Goal: Information Seeking & Learning: Learn about a topic

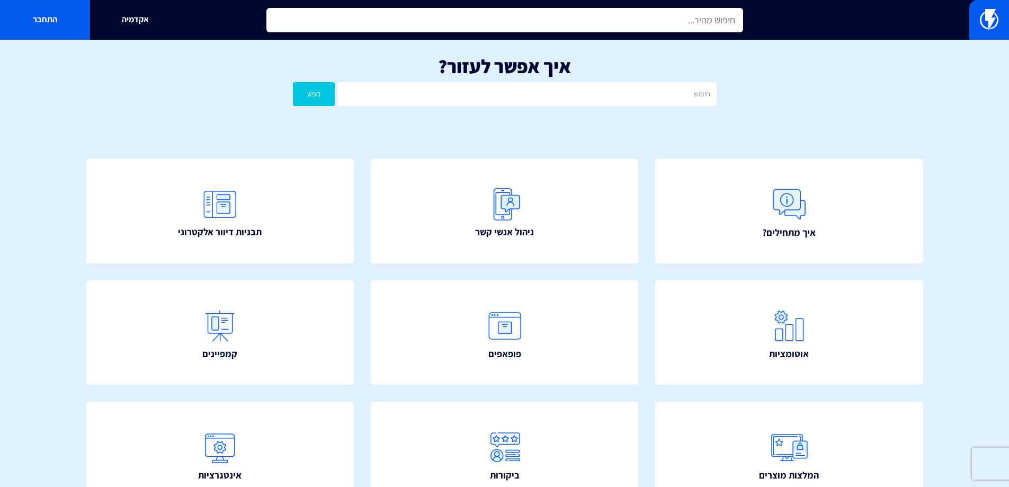
drag, startPoint x: 580, startPoint y: 10, endPoint x: 581, endPoint y: 15, distance: 5.9
click at [580, 11] on input "text" at bounding box center [504, 20] width 477 height 24
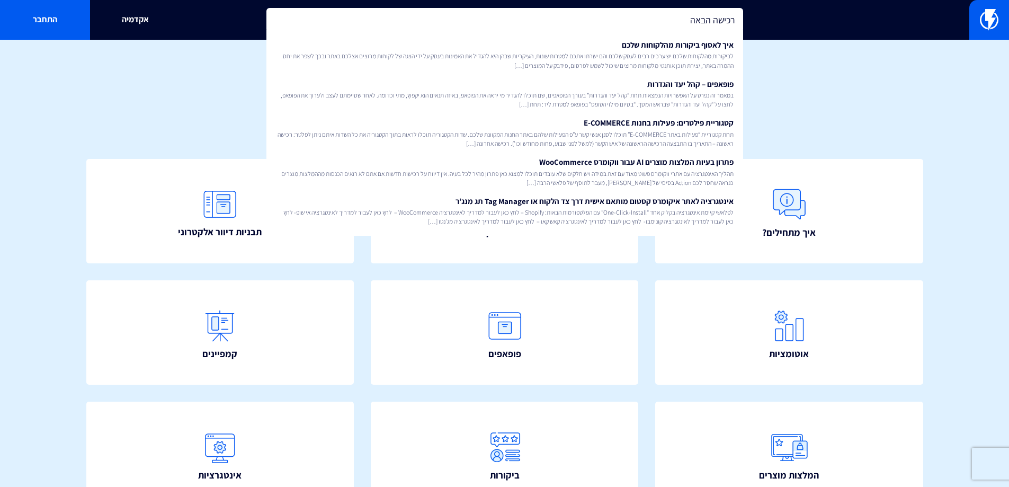
type input "רכישה הבאה"
click at [825, 115] on div "איך אפשר לעזור? חפש" at bounding box center [504, 83] width 1009 height 87
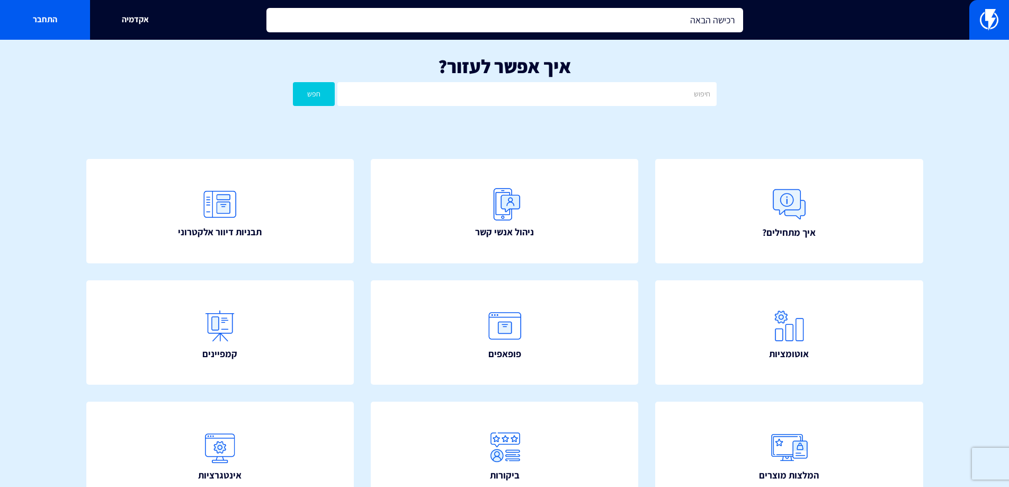
click at [519, 17] on input "רכישה הבאה" at bounding box center [504, 20] width 477 height 24
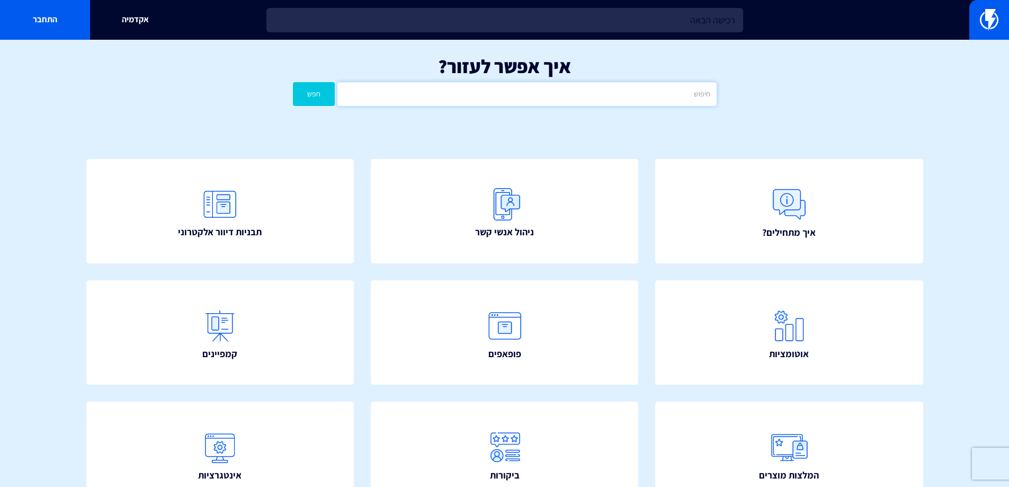
click at [598, 99] on input "text" at bounding box center [526, 94] width 379 height 24
type input "רכישה הבאה"
click at [293, 82] on button "חפש" at bounding box center [314, 94] width 42 height 24
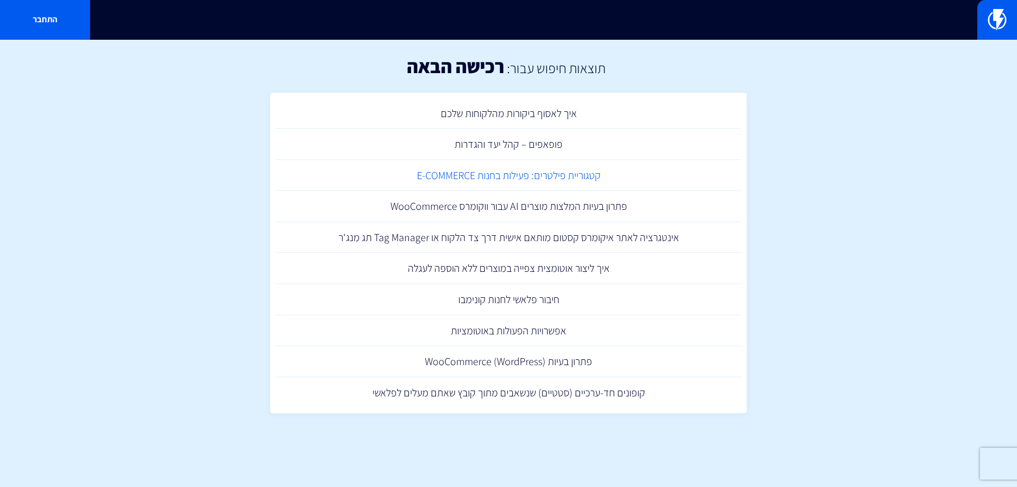
click at [561, 180] on link "קטגוריית פילטרים: פעילות בחנות E-COMMERCE" at bounding box center [508, 175] width 466 height 31
